Goal: Task Accomplishment & Management: Use online tool/utility

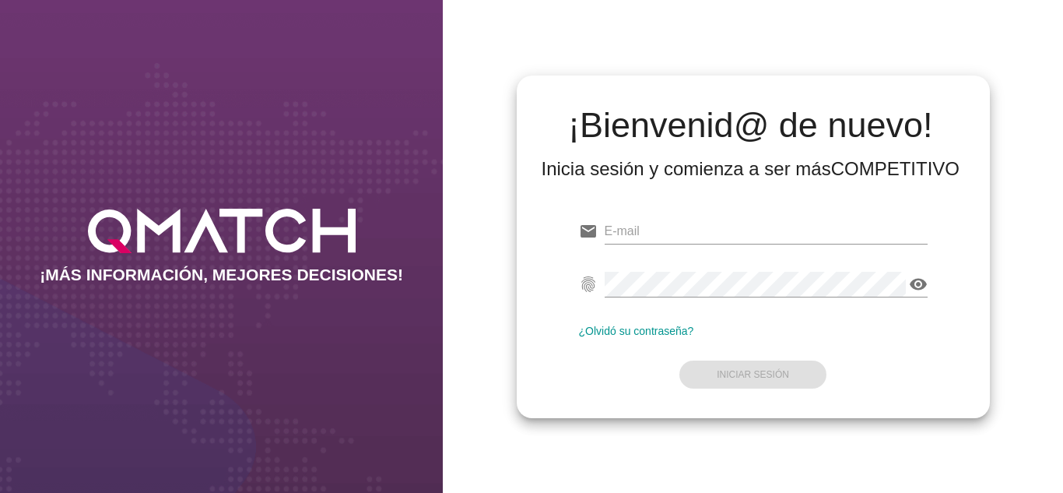
type input "[EMAIL_ADDRESS][DOMAIN_NAME]"
click at [620, 362] on form "email [EMAIL_ADDRESS][DOMAIN_NAME] fingerprint visibility ¿Olvidó su contraseña…" at bounding box center [753, 301] width 349 height 184
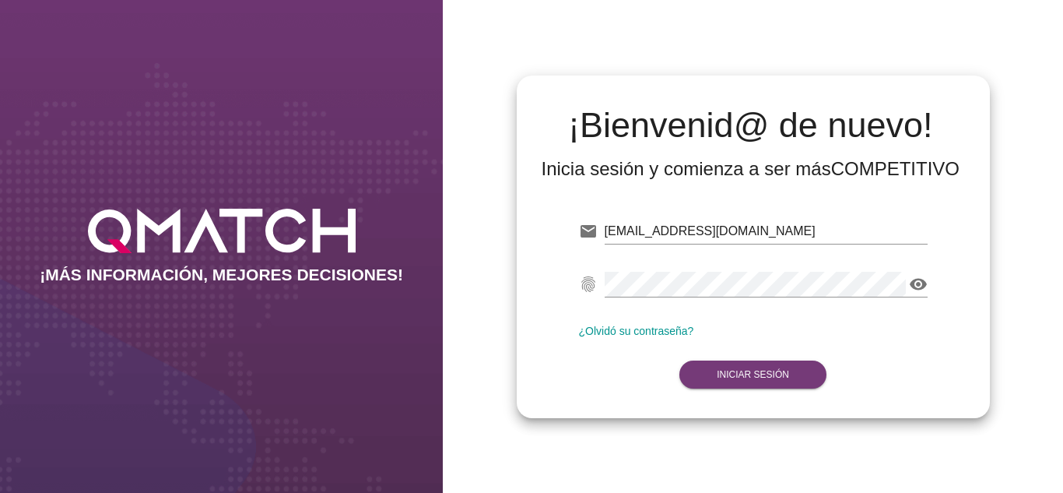
click at [720, 367] on button "Iniciar Sesión" at bounding box center [752, 374] width 147 height 28
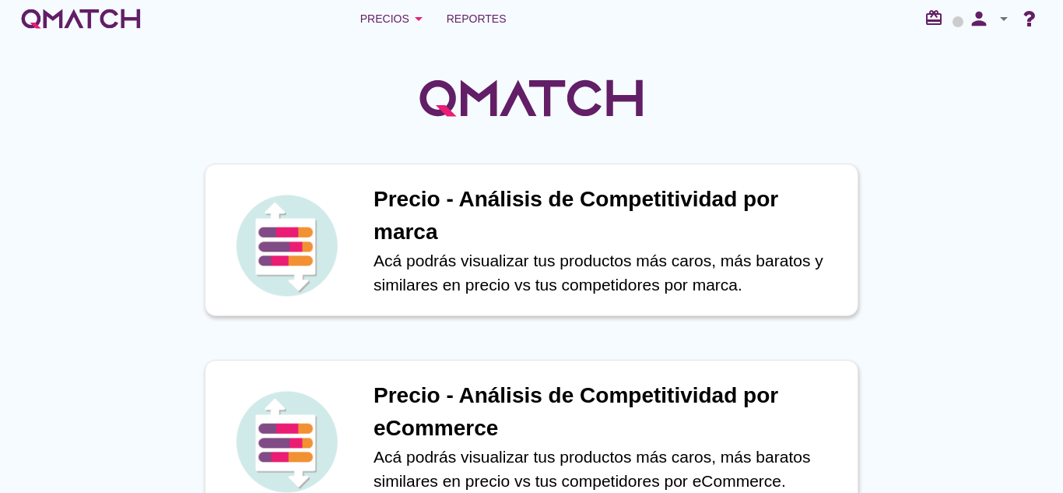
click at [471, 45] on div at bounding box center [531, 89] width 1063 height 104
click at [449, 7] on link "Reportes" at bounding box center [476, 18] width 72 height 31
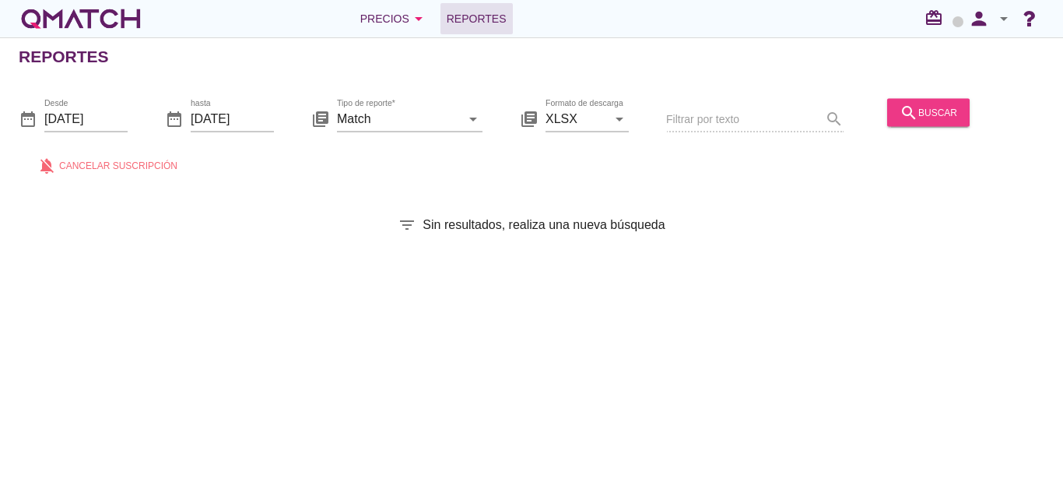
click at [960, 116] on button "search buscar" at bounding box center [928, 112] width 82 height 28
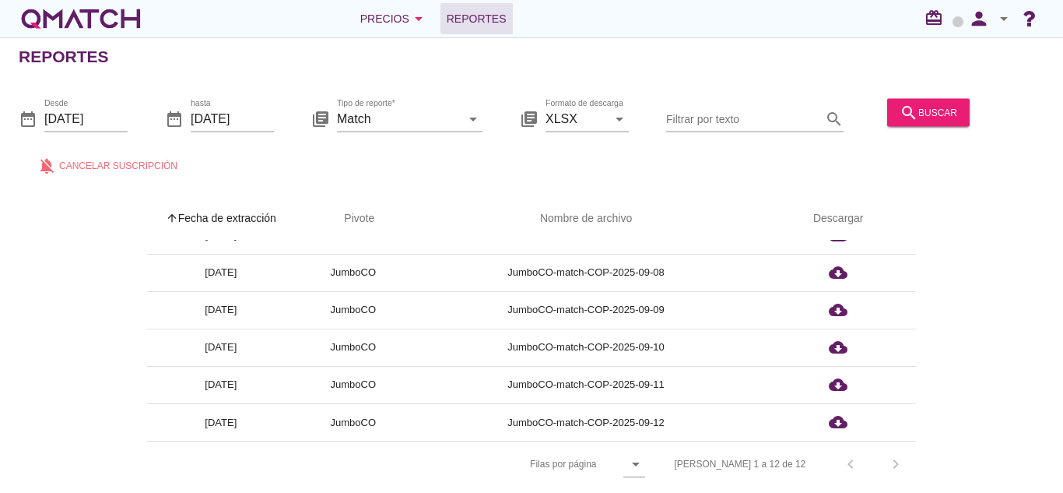
scroll to position [5, 0]
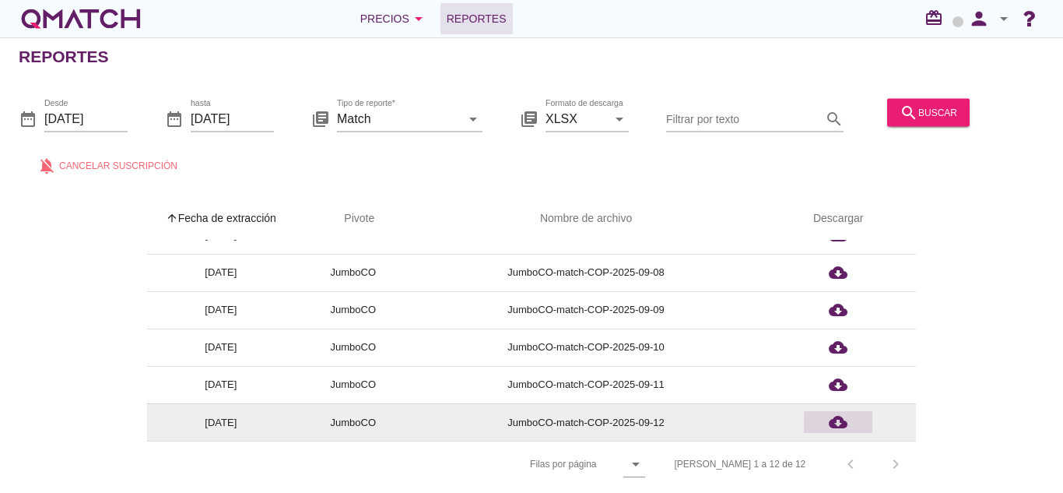
click at [829, 413] on icon "cloud_download" at bounding box center [838, 421] width 19 height 19
